Goal: Task Accomplishment & Management: Manage account settings

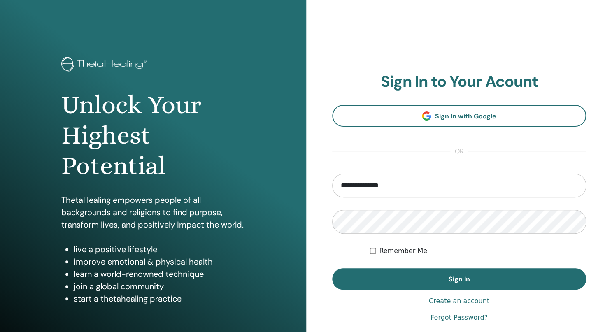
type input "**********"
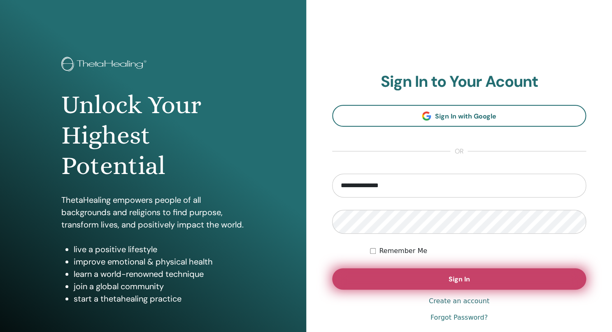
click at [462, 278] on span "Sign In" at bounding box center [458, 279] width 21 height 9
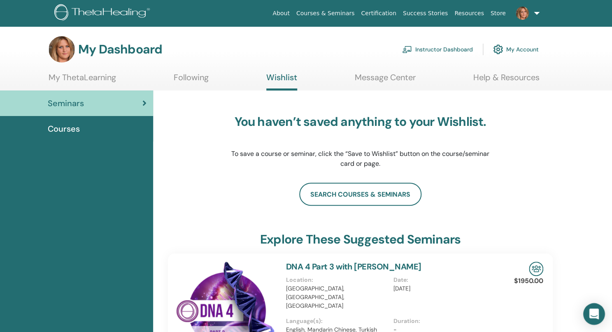
click at [595, 308] on div "Open Intercom Messenger" at bounding box center [594, 314] width 22 height 22
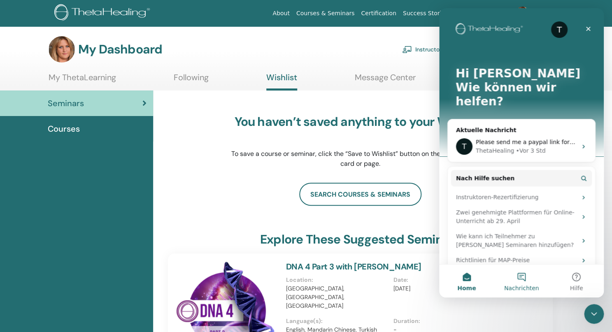
click at [525, 278] on button "Nachrichten" at bounding box center [521, 281] width 55 height 33
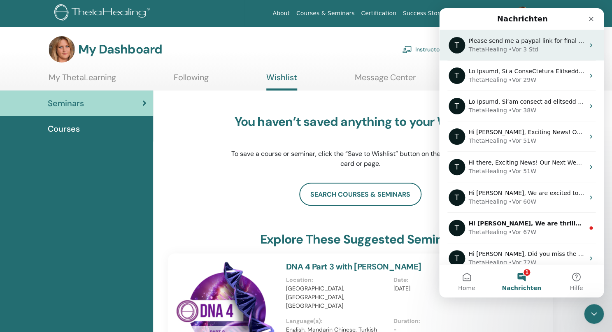
click at [525, 46] on div "• Vor 3 Std" at bounding box center [523, 49] width 30 height 9
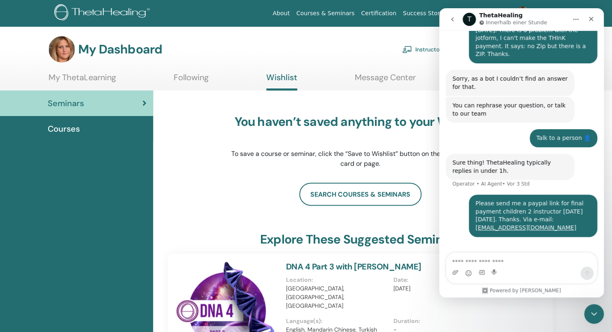
scroll to position [123, 0]
click at [590, 17] on icon "Schließen" at bounding box center [590, 19] width 7 height 7
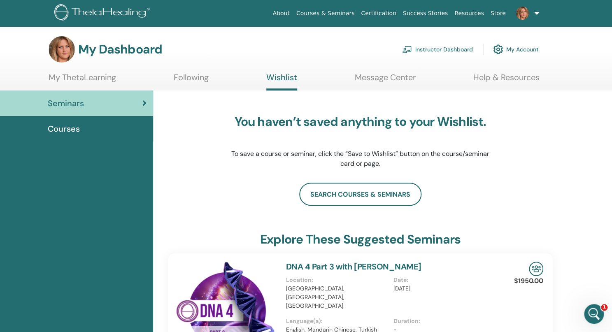
scroll to position [0, 0]
click at [536, 13] on link at bounding box center [526, 13] width 34 height 26
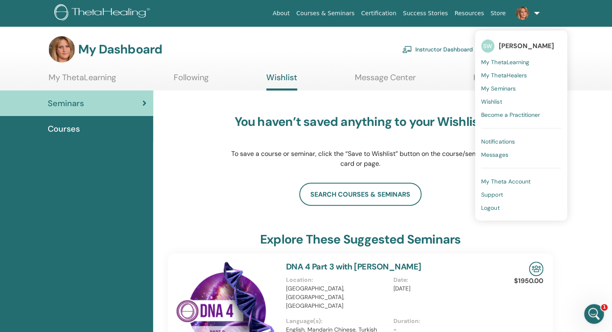
click at [489, 205] on span "Logout" at bounding box center [490, 207] width 18 height 7
